Goal: Transaction & Acquisition: Book appointment/travel/reservation

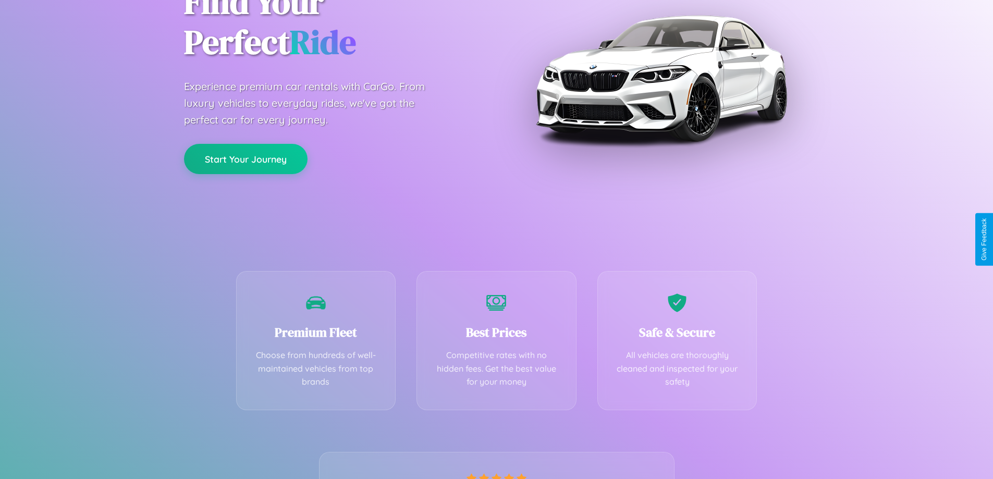
scroll to position [205, 0]
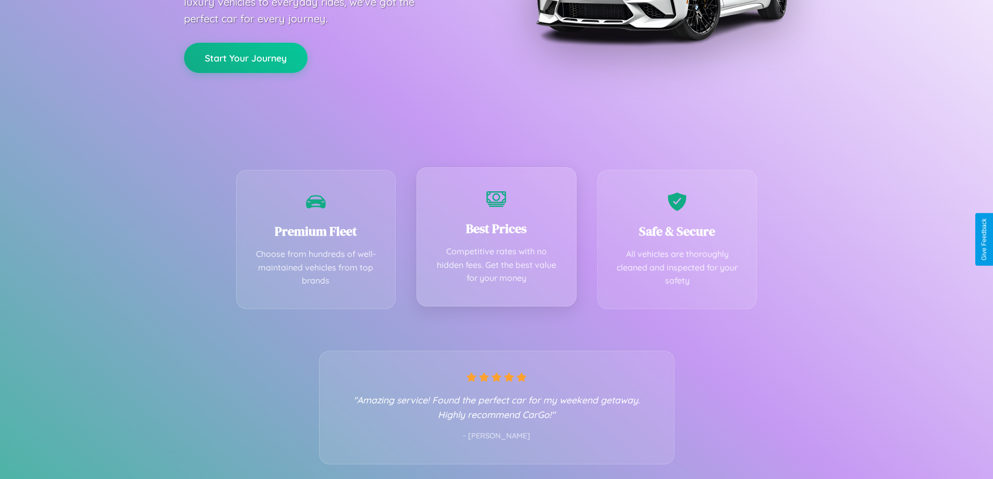
click at [496, 239] on div "Best Prices Competitive rates with no hidden fees. Get the best value for your …" at bounding box center [496, 236] width 160 height 139
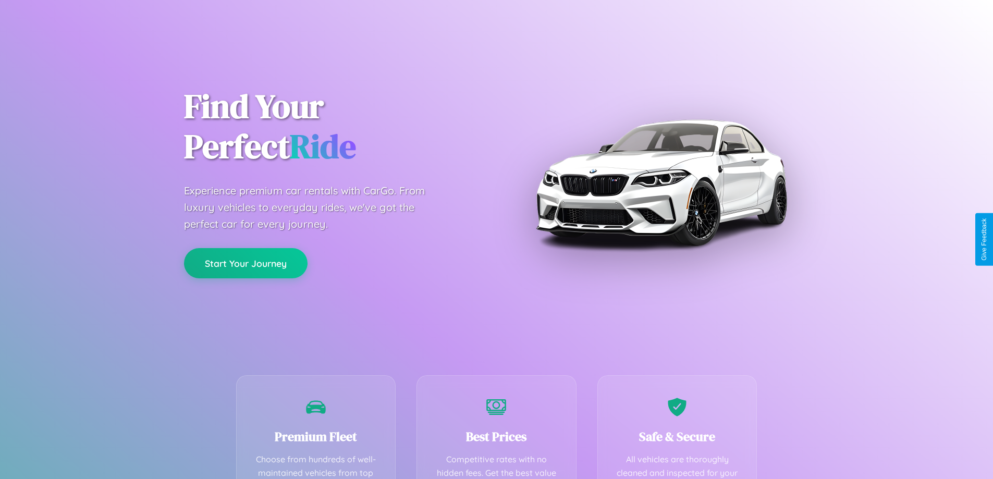
scroll to position [304, 0]
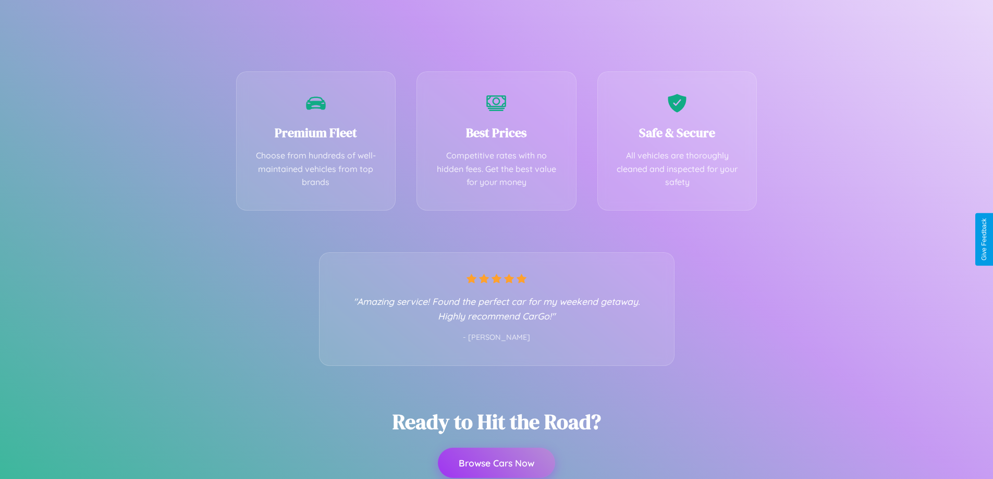
click at [496, 463] on button "Browse Cars Now" at bounding box center [496, 463] width 117 height 30
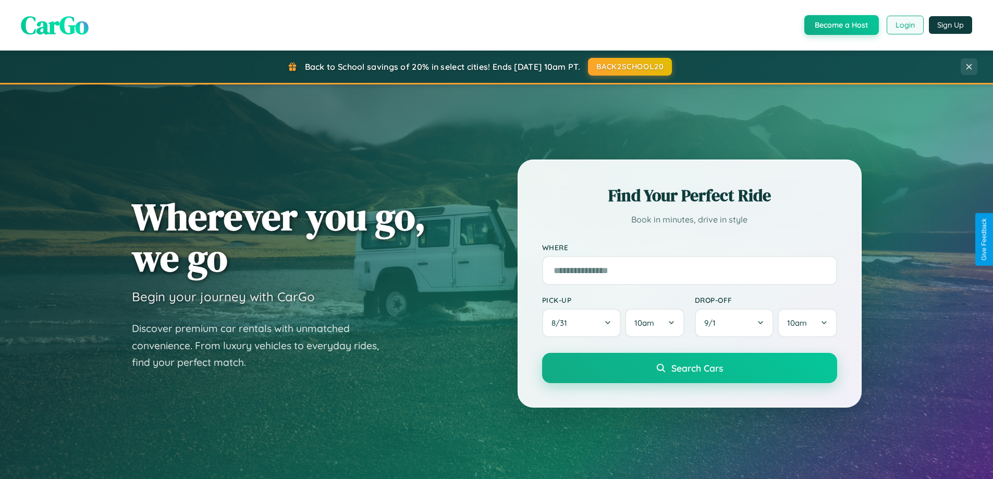
click at [904, 25] on button "Login" at bounding box center [904, 25] width 37 height 19
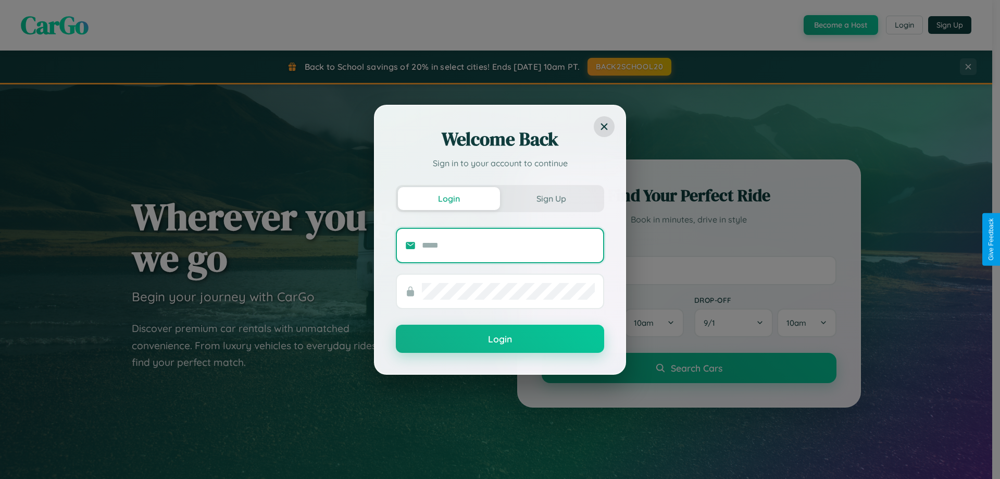
click at [509, 245] on input "text" at bounding box center [508, 245] width 173 height 17
type input "**********"
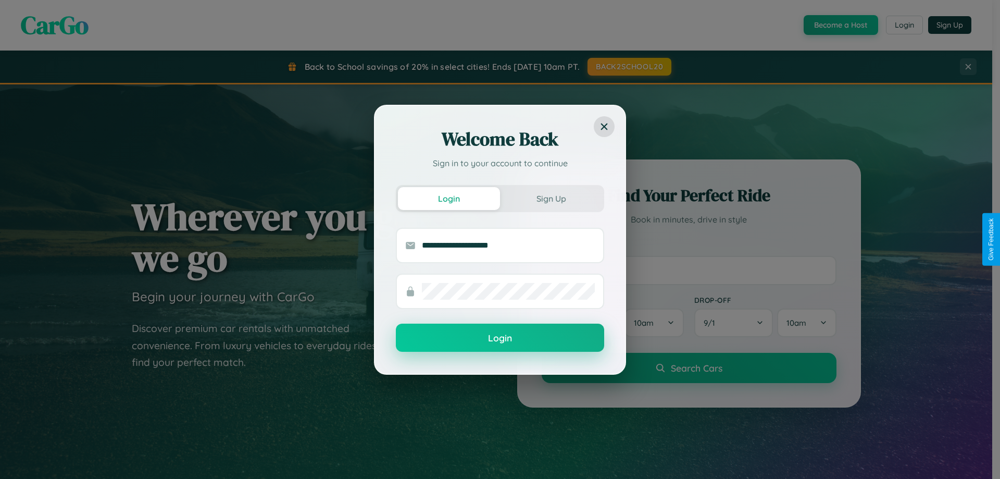
click at [500, 338] on button "Login" at bounding box center [500, 338] width 208 height 28
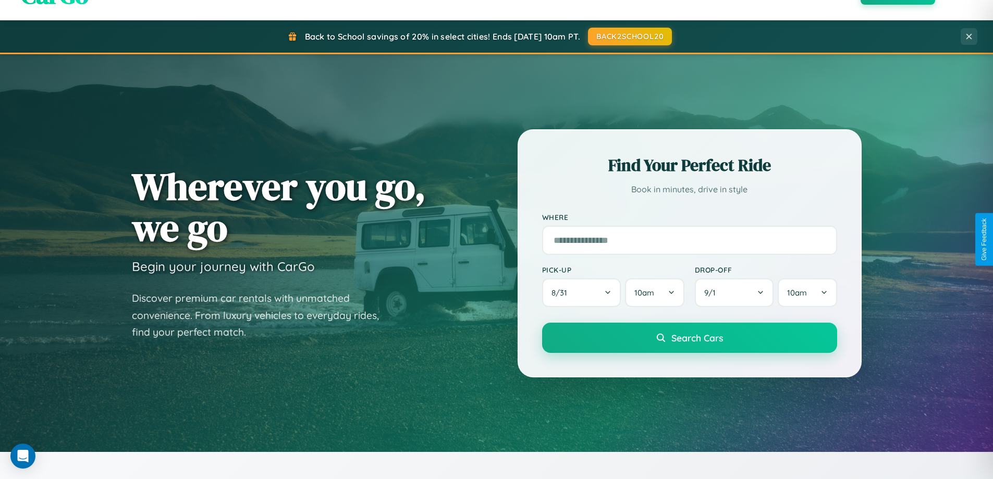
scroll to position [31, 0]
